Goal: Navigation & Orientation: Find specific page/section

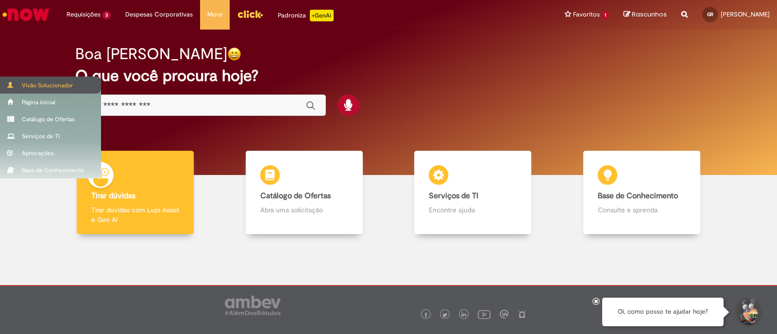
click at [33, 82] on div "Visão Solucionador" at bounding box center [50, 85] width 101 height 17
click at [39, 84] on div "Visão Solucionador" at bounding box center [50, 85] width 101 height 17
click at [14, 81] on div "Visão Solucionador" at bounding box center [50, 85] width 101 height 17
